Goal: Check status

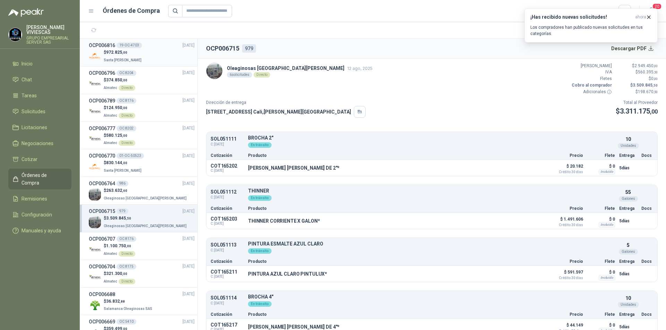
click at [155, 58] on div "$ 972.825 ,00 Santa [PERSON_NAME]" at bounding box center [142, 56] width 106 height 14
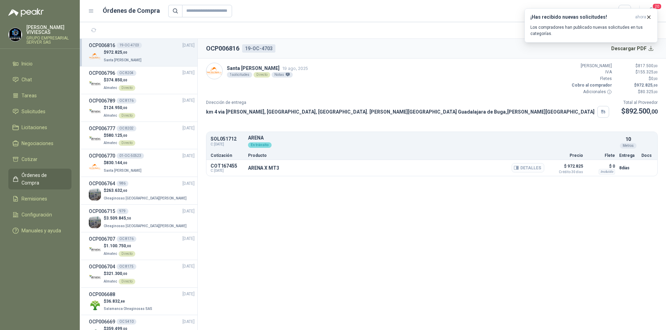
click at [534, 163] on button "Detalles" at bounding box center [527, 167] width 33 height 9
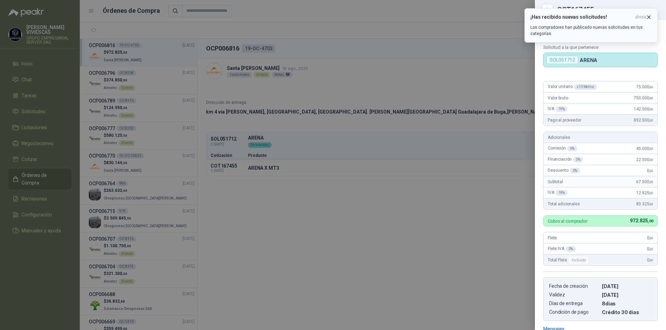
click at [648, 14] on icon "button" at bounding box center [648, 17] width 6 height 6
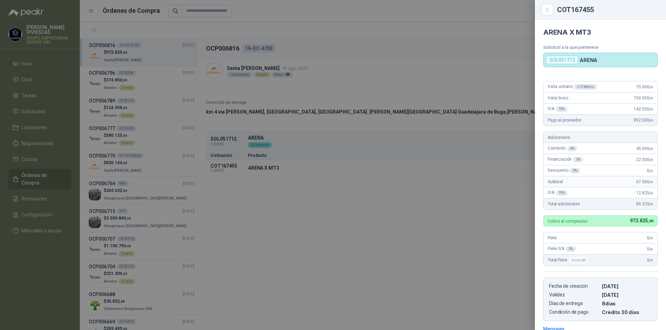
click at [446, 213] on div at bounding box center [333, 165] width 666 height 330
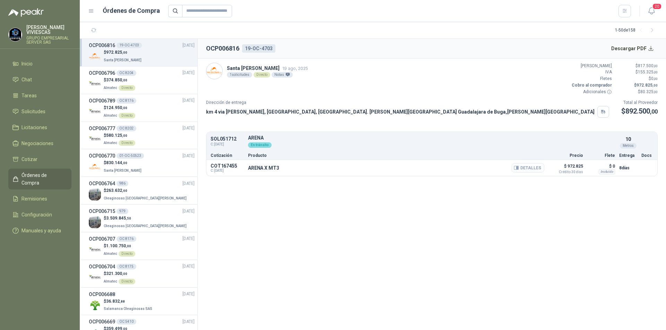
click at [542, 166] on button "Detalles" at bounding box center [527, 167] width 33 height 9
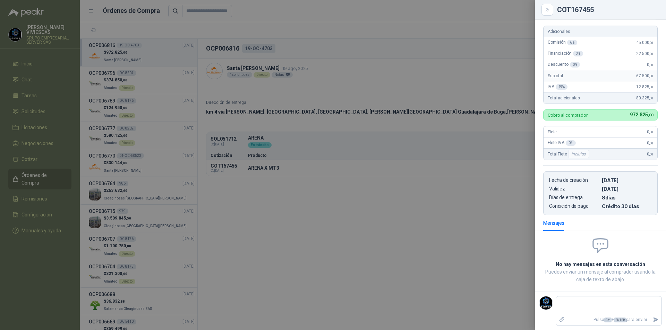
scroll to position [0, 0]
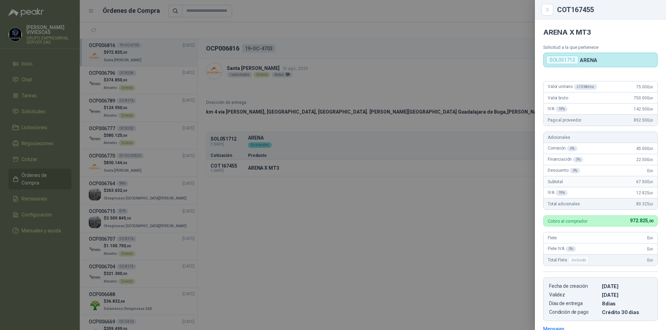
click at [441, 202] on div at bounding box center [333, 165] width 666 height 330
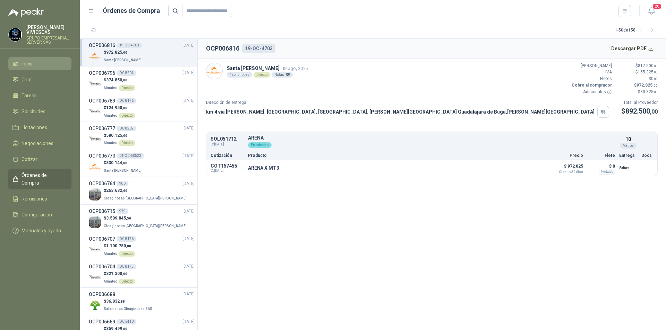
drag, startPoint x: 32, startPoint y: 66, endPoint x: 41, endPoint y: 66, distance: 9.4
click at [32, 66] on span "Inicio" at bounding box center [26, 64] width 11 height 8
